Goal: Go to known website: Access a specific website the user already knows

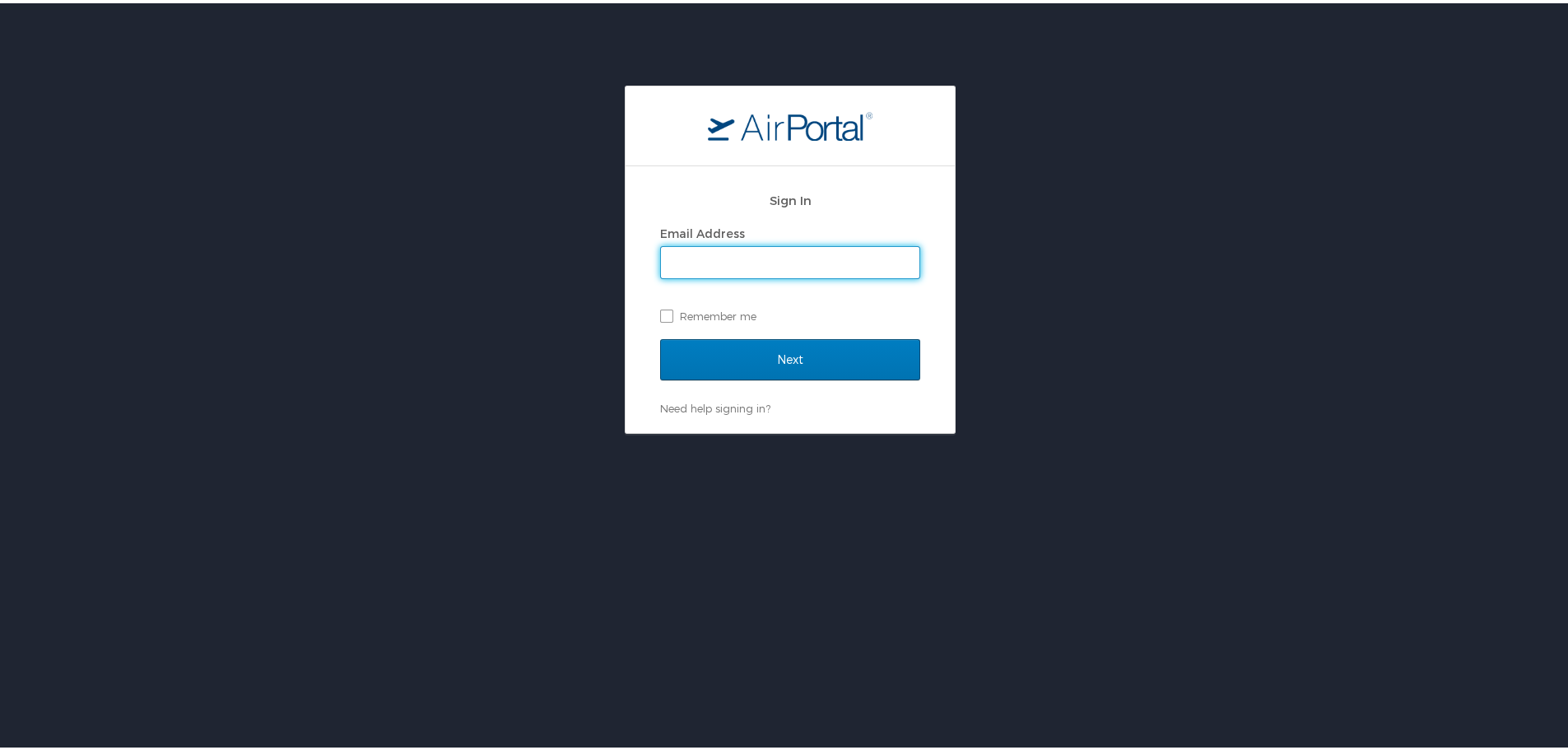
type input "[PERSON_NAME][EMAIL_ADDRESS][PERSON_NAME][DOMAIN_NAME]"
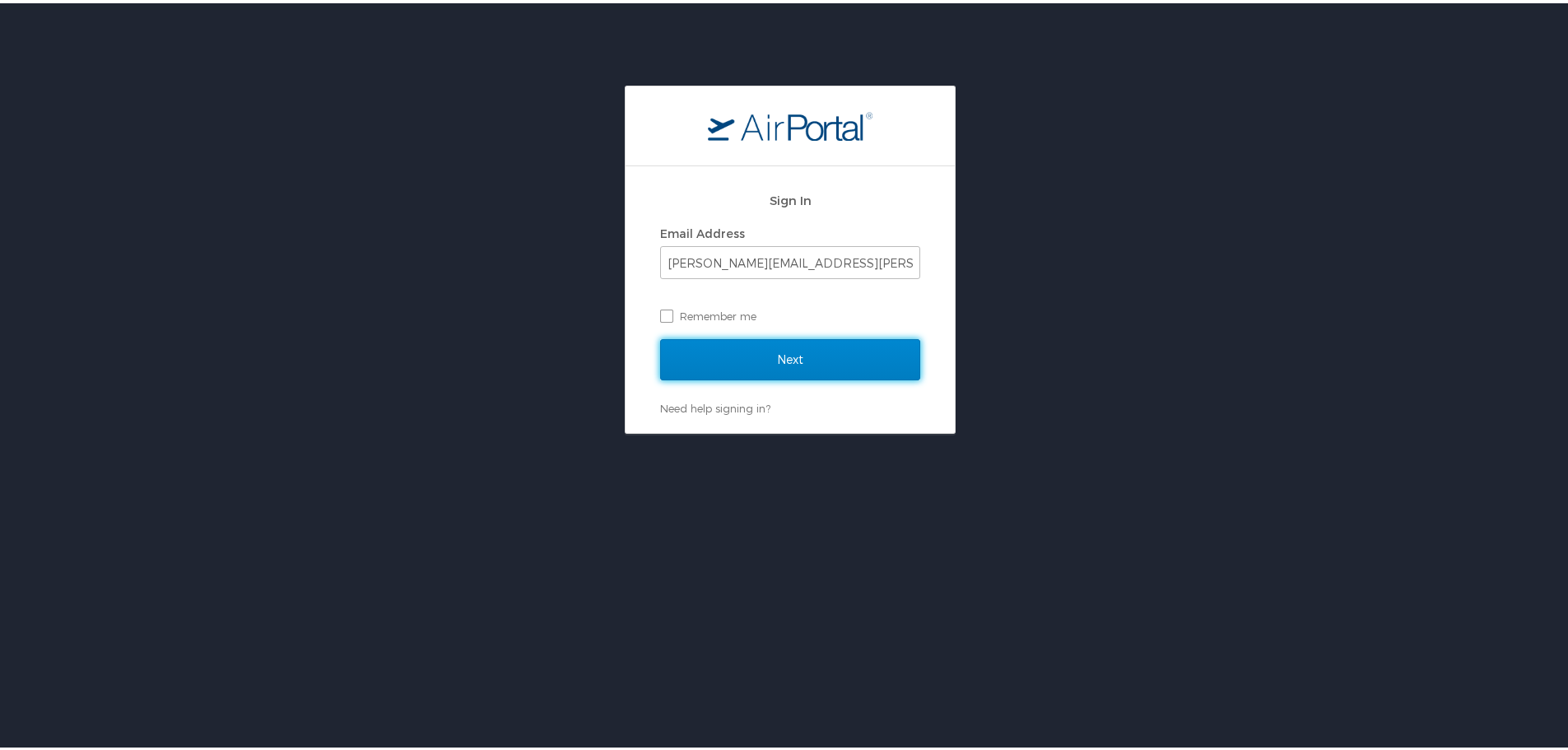
click at [767, 347] on input "Next" at bounding box center [790, 357] width 260 height 42
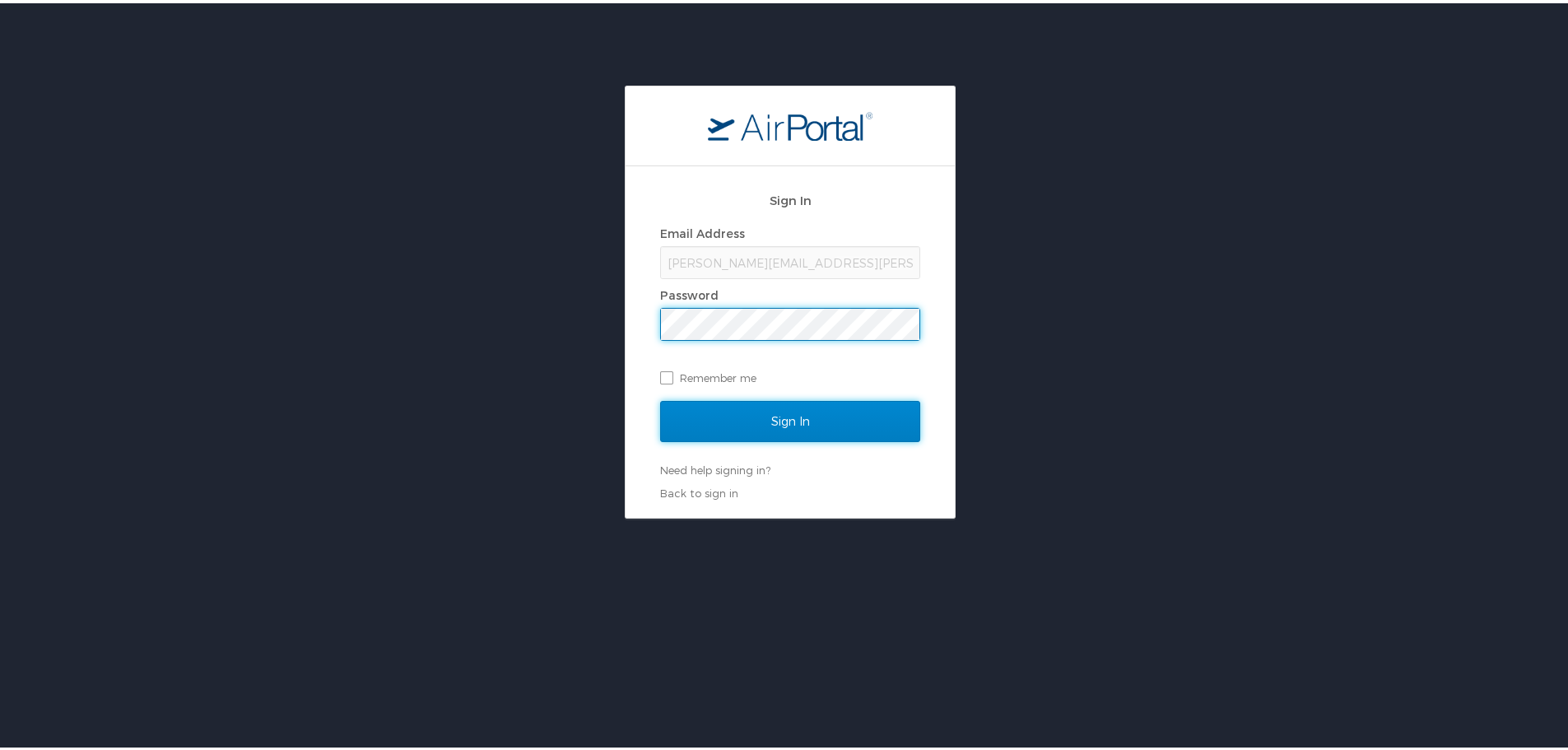
click at [773, 428] on input "Sign In" at bounding box center [790, 418] width 260 height 42
